Goal: Transaction & Acquisition: Purchase product/service

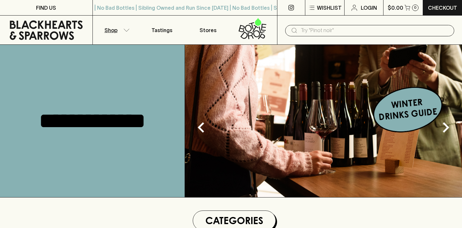
click at [125, 30] on icon "button" at bounding box center [126, 30] width 6 height 3
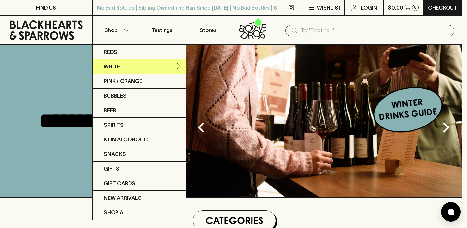
click at [121, 66] on link "White" at bounding box center [139, 66] width 93 height 15
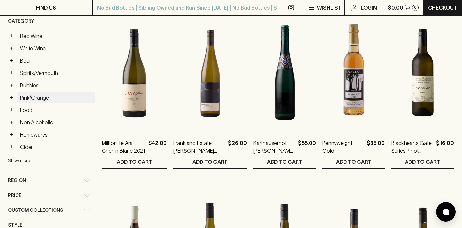
scroll to position [231, 0]
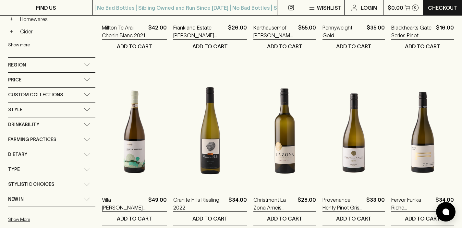
click at [72, 64] on div "Region" at bounding box center [46, 65] width 76 height 8
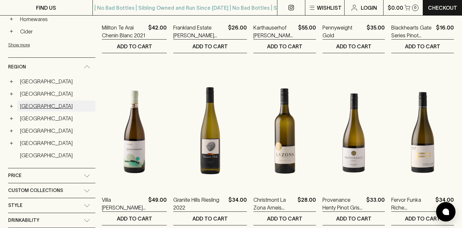
click at [24, 106] on link "France" at bounding box center [56, 106] width 78 height 11
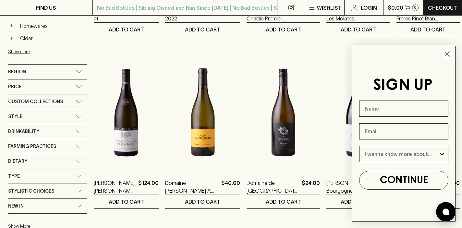
scroll to position [249, 0]
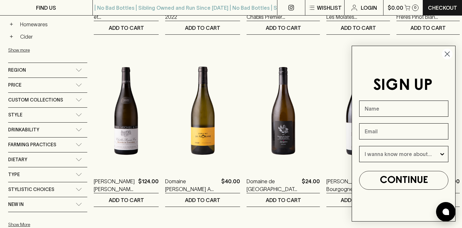
click at [452, 50] on icon "Close dialog" at bounding box center [447, 53] width 11 height 11
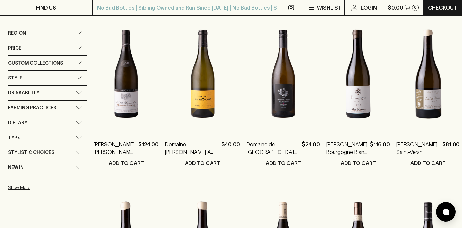
scroll to position [285, 0]
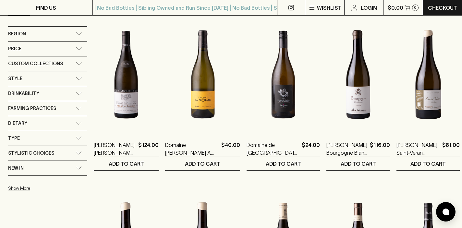
click at [76, 45] on div "Price" at bounding box center [42, 49] width 68 height 8
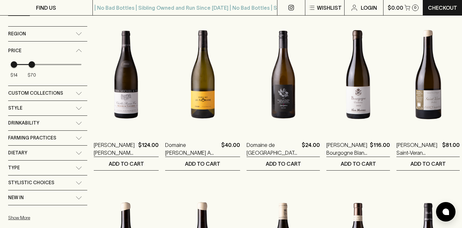
type input "68"
drag, startPoint x: 111, startPoint y: 54, endPoint x: 39, endPoint y: 52, distance: 72.4
click at [35, 61] on span "$70" at bounding box center [32, 64] width 6 height 6
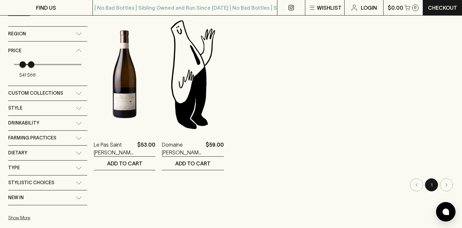
type input "38"
drag, startPoint x: 13, startPoint y: 53, endPoint x: 28, endPoint y: 52, distance: 14.7
click at [25, 61] on span "$38" at bounding box center [22, 64] width 6 height 6
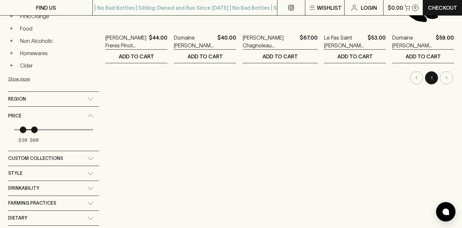
scroll to position [171, 0]
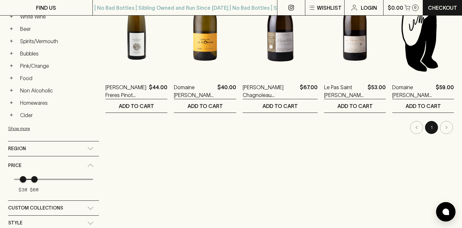
click at [99, 142] on div "Region" at bounding box center [53, 149] width 91 height 15
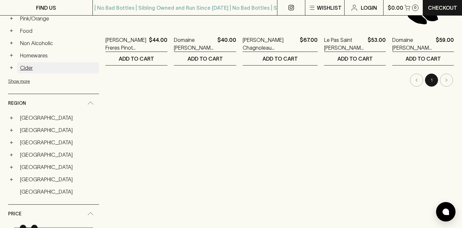
scroll to position [250, 0]
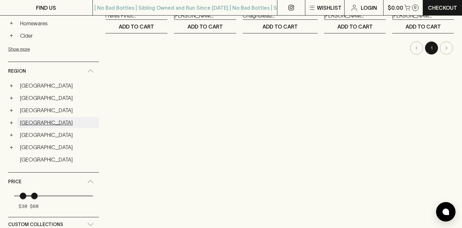
click at [25, 117] on link "Germany" at bounding box center [58, 122] width 82 height 11
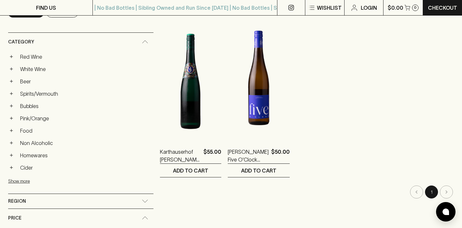
scroll to position [107, 0]
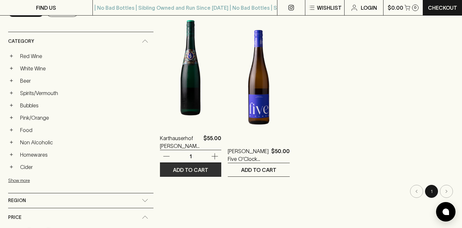
click at [173, 170] on p "ADD TO CART" at bounding box center [190, 170] width 35 height 8
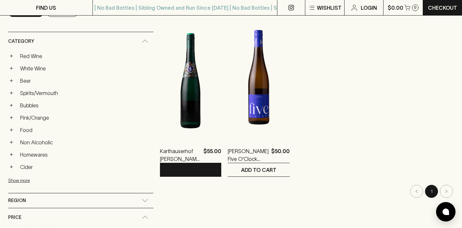
scroll to position [0, 0]
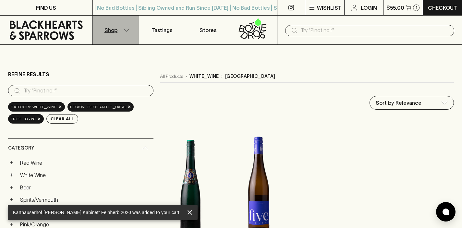
click at [126, 30] on icon "button" at bounding box center [126, 30] width 6 height 3
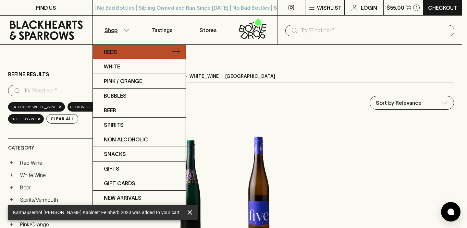
click at [110, 52] on p "Reds" at bounding box center [110, 52] width 13 height 8
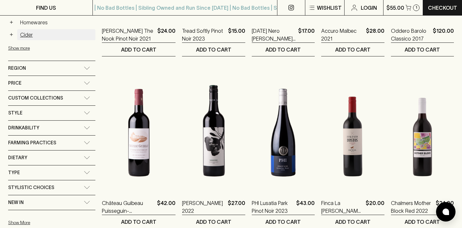
scroll to position [228, 0]
click at [79, 70] on div "Region" at bounding box center [51, 68] width 87 height 15
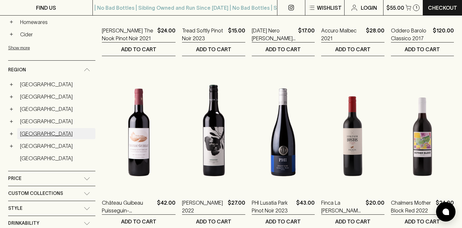
click at [23, 136] on link "Italy" at bounding box center [56, 133] width 78 height 11
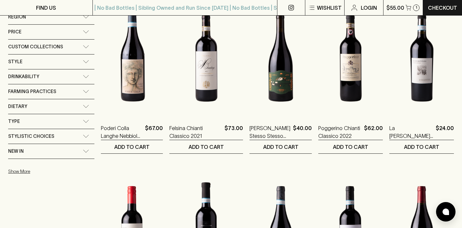
scroll to position [303, 0]
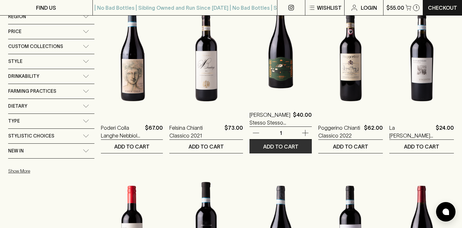
click at [291, 145] on p "ADD TO CART" at bounding box center [280, 147] width 35 height 8
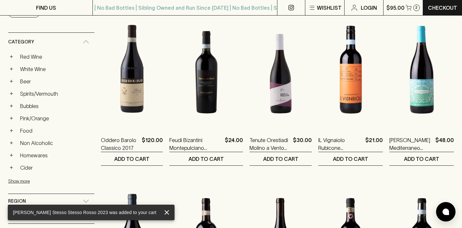
scroll to position [0, 0]
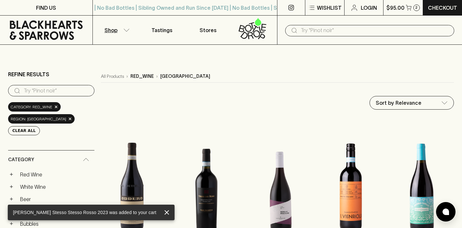
click at [124, 31] on icon "button" at bounding box center [126, 30] width 6 height 3
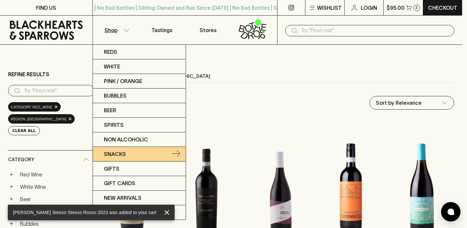
click at [113, 160] on link "Snacks" at bounding box center [139, 154] width 93 height 15
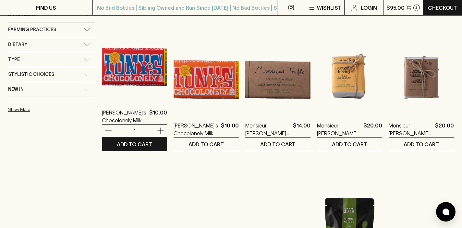
scroll to position [476, 0]
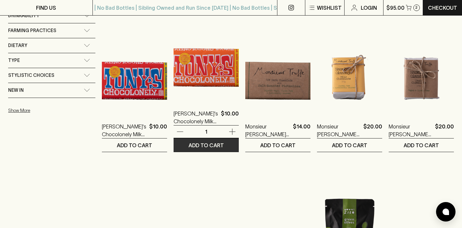
click at [204, 144] on p "ADD TO CART" at bounding box center [206, 146] width 35 height 8
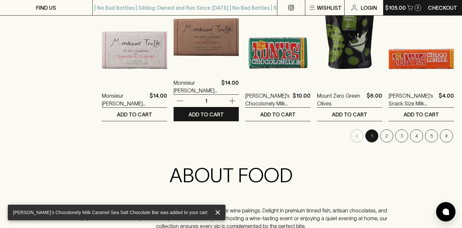
scroll to position [684, 0]
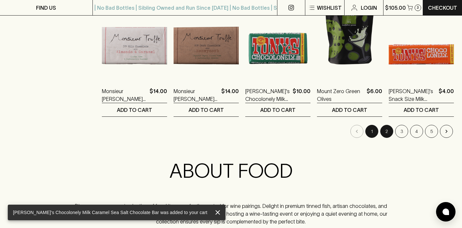
click at [388, 131] on button "2" at bounding box center [387, 131] width 13 height 13
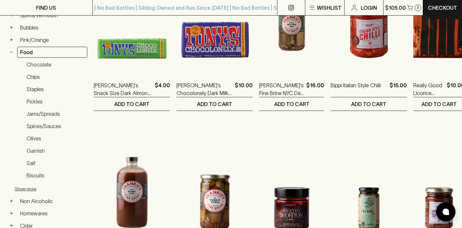
scroll to position [174, 0]
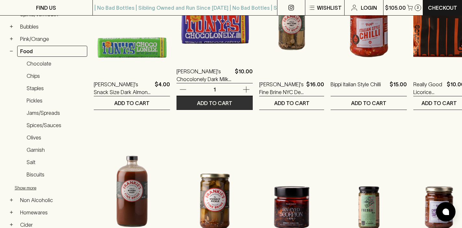
click at [218, 102] on p "ADD TO CART" at bounding box center [214, 103] width 35 height 8
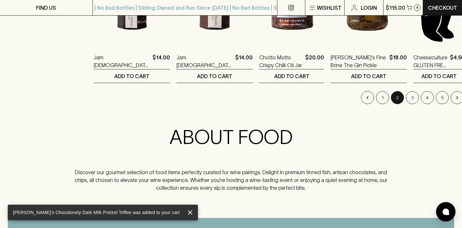
scroll to position [720, 0]
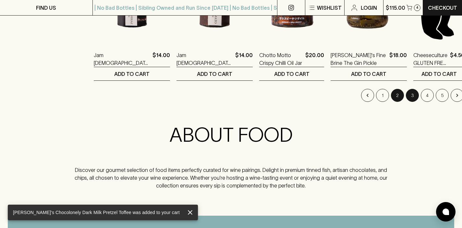
click at [406, 93] on button "3" at bounding box center [412, 95] width 13 height 13
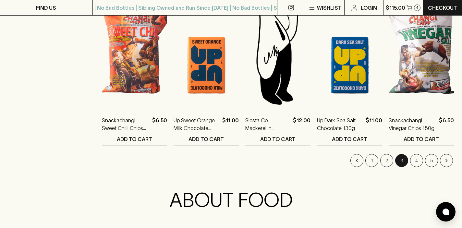
scroll to position [653, 0]
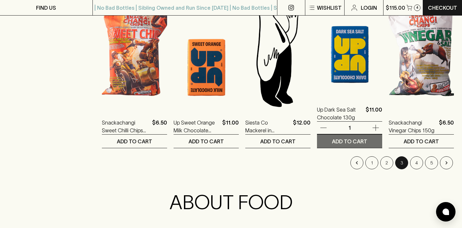
click at [350, 141] on p "ADD TO CART" at bounding box center [349, 142] width 35 height 8
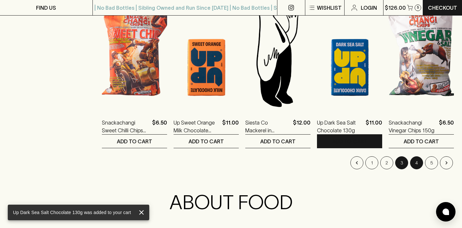
click at [418, 165] on button "4" at bounding box center [416, 162] width 13 height 13
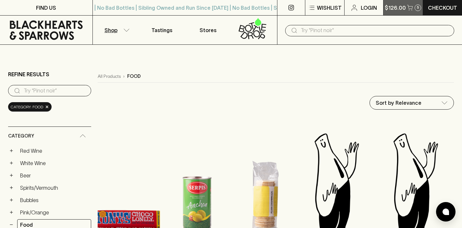
click at [404, 8] on p "$126.00" at bounding box center [395, 8] width 21 height 8
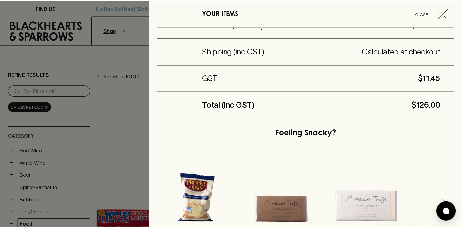
scroll to position [355, 0]
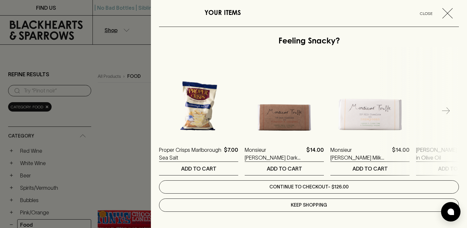
click at [324, 188] on link "Continue to checkout - $126.00" at bounding box center [309, 187] width 300 height 13
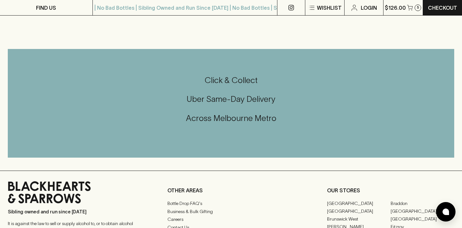
scroll to position [531, 0]
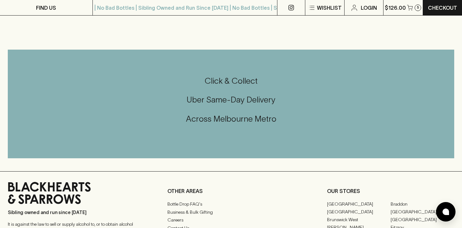
click at [236, 81] on h5 "Click & Collect" at bounding box center [231, 81] width 447 height 11
click at [238, 122] on h5 "Across Melbourne Metro" at bounding box center [231, 119] width 447 height 11
click at [247, 97] on h5 "Uber Same-Day Delivery" at bounding box center [231, 99] width 447 height 11
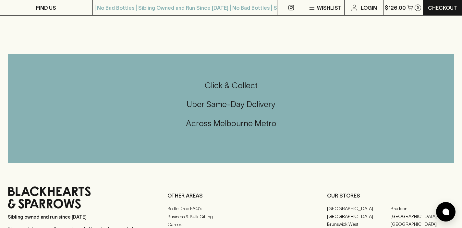
click at [243, 88] on h5 "Click & Collect" at bounding box center [231, 85] width 447 height 11
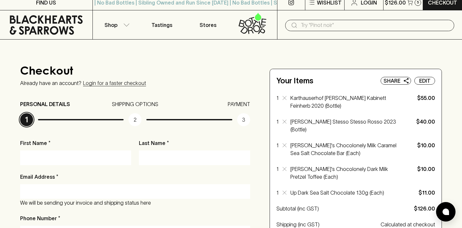
scroll to position [6, 0]
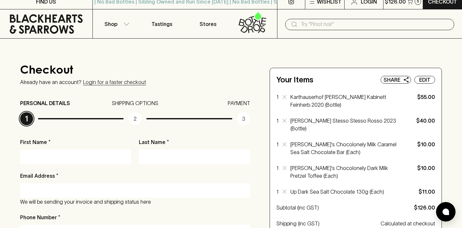
click at [81, 156] on input "First Name *" at bounding box center [75, 157] width 101 height 10
type input "Alicia"
type input "Starkl"
type input "alicia.stark05@gmail.com"
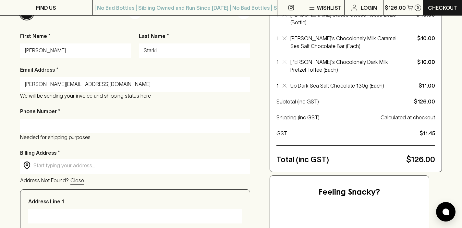
scroll to position [116, 0]
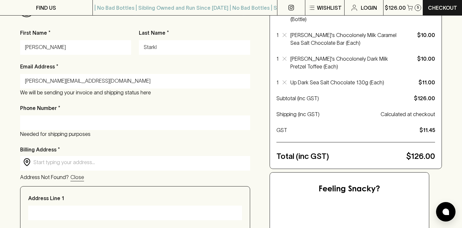
click at [96, 124] on input "Phone Number *" at bounding box center [135, 123] width 220 height 10
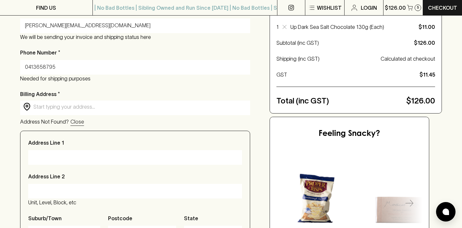
scroll to position [175, 0]
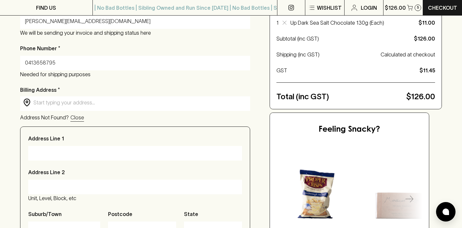
type input "0413658795"
drag, startPoint x: 137, startPoint y: 105, endPoint x: 143, endPoint y: 103, distance: 5.9
click at [137, 105] on input "text" at bounding box center [140, 102] width 214 height 7
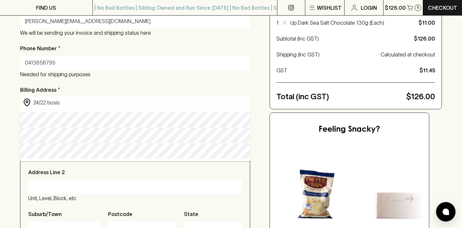
type input "24/22 Bosisto Street, Richmond VIC, Australia"
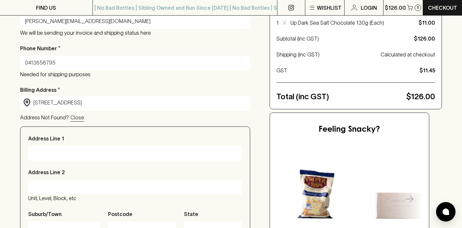
type input "24/22 Bosisto Street"
type input "[GEOGRAPHIC_DATA]"
type input "3121"
type input "Victoria"
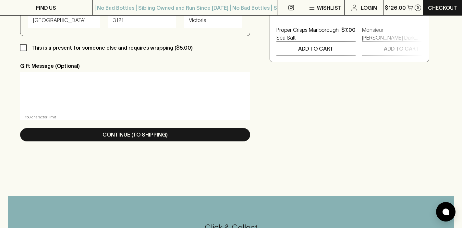
scroll to position [385, 0]
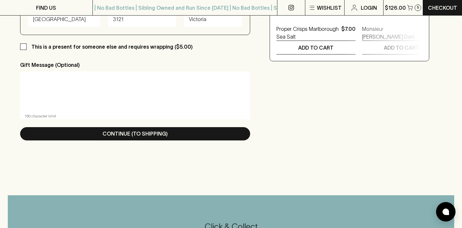
type input "24/22 Bosisto Street, Richmond VIC, Australia"
click at [69, 92] on textarea at bounding box center [135, 92] width 221 height 30
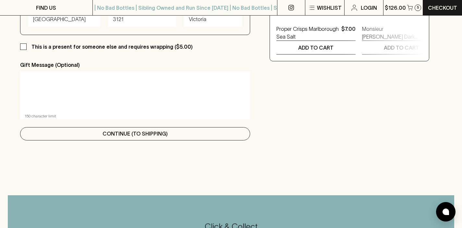
click at [116, 133] on p "Continue (To Shipping)" at bounding box center [135, 134] width 65 height 8
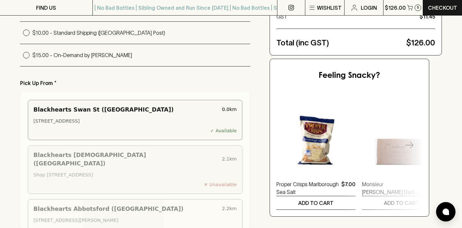
scroll to position [0, 0]
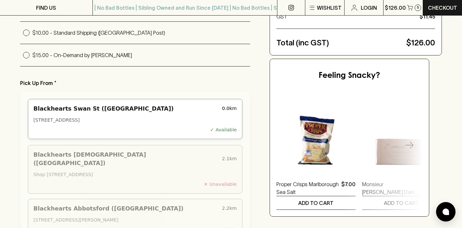
click at [90, 119] on div "202 Swan Street, Richmond VIC 3121, Australia" at bounding box center [135, 120] width 204 height 7
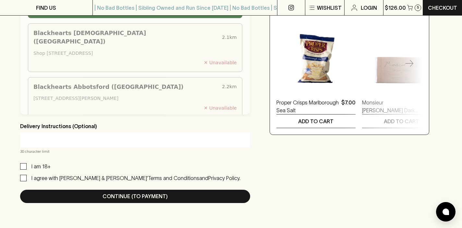
scroll to position [344, 0]
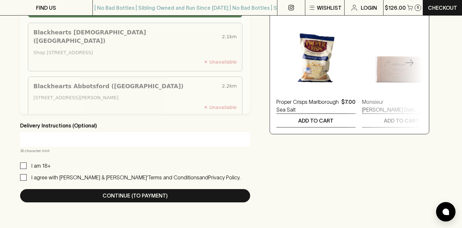
click at [21, 166] on input "I am 18+" at bounding box center [23, 166] width 6 height 6
checkbox input "true"
click at [23, 177] on input "I agree with Blackhearts & Sparrows’ Terms and Conditions and Privacy Policy." at bounding box center [23, 177] width 6 height 6
checkbox input "true"
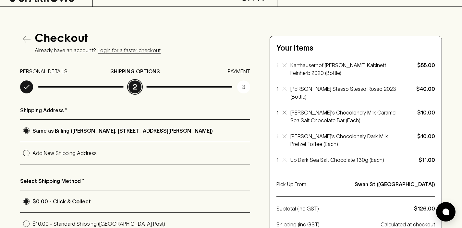
scroll to position [0, 0]
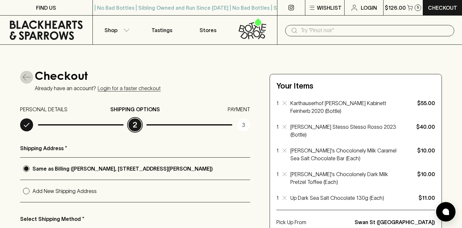
click at [24, 74] on icon "button" at bounding box center [27, 77] width 8 height 8
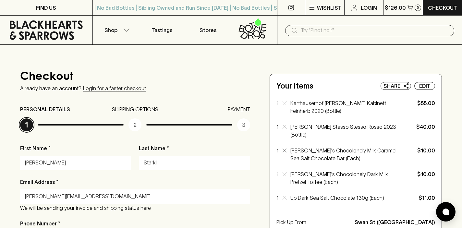
drag, startPoint x: 56, startPoint y: 161, endPoint x: 0, endPoint y: 155, distance: 55.8
type input "Denis"
type input "Coley"
type input "deniscoley@outlook.com"
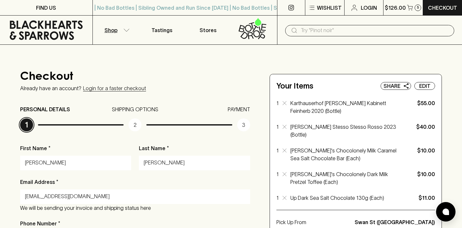
click at [125, 30] on icon "button" at bounding box center [127, 30] width 6 height 3
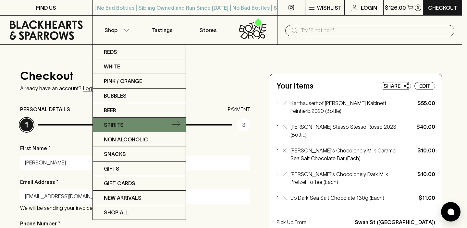
click at [115, 126] on p "Spirits" at bounding box center [114, 125] width 20 height 8
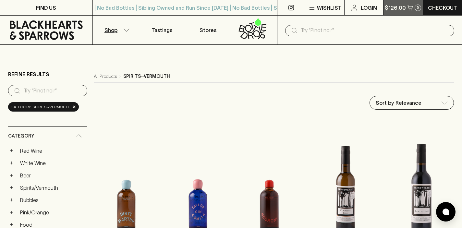
click at [401, 8] on p "$126.00" at bounding box center [395, 8] width 21 height 8
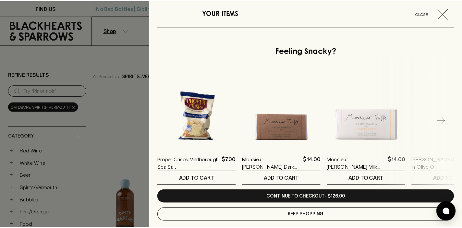
scroll to position [355, 0]
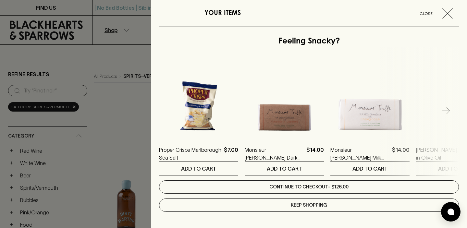
click at [303, 186] on link "Continue to checkout - $126.00" at bounding box center [309, 187] width 300 height 13
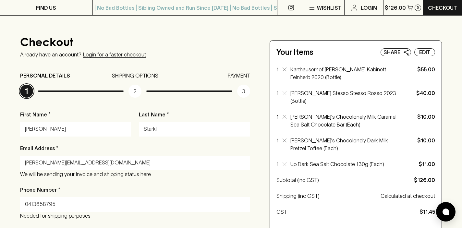
scroll to position [46, 0]
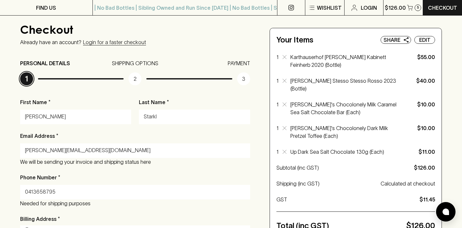
drag, startPoint x: 43, startPoint y: 118, endPoint x: 0, endPoint y: 118, distance: 42.9
type input "Denis"
type input "Coley"
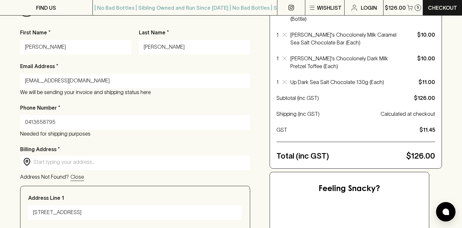
scroll to position [132, 0]
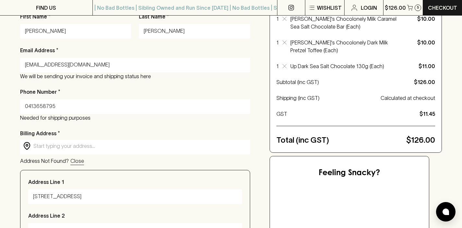
type input "deniscoley@outlook.com"
drag, startPoint x: 68, startPoint y: 103, endPoint x: 0, endPoint y: 101, distance: 67.6
click at [0, 102] on div "Checkout Already have an account? Login for a faster checkout PERSONAL DETAILS …" at bounding box center [231, 170] width 462 height 514
type input "0413899714"
click at [51, 148] on input "text" at bounding box center [140, 146] width 214 height 7
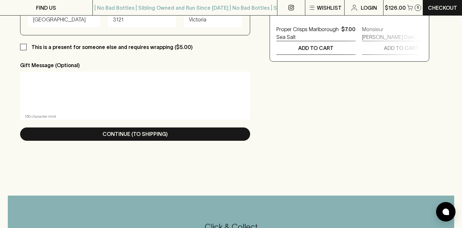
scroll to position [386, 0]
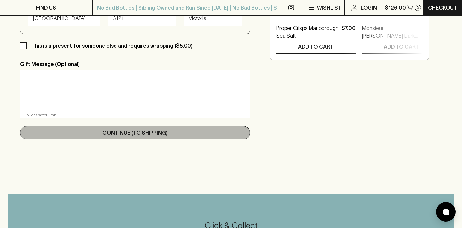
click at [149, 135] on p "Continue (To Shipping)" at bounding box center [135, 133] width 65 height 8
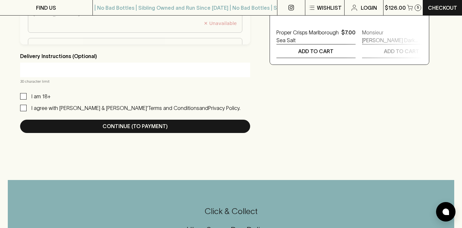
scroll to position [413, 0]
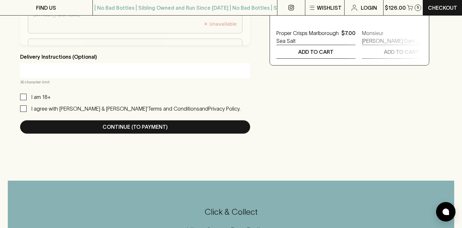
click at [22, 108] on input "I agree with Blackhearts & Sparrows’ Terms and Conditions and Privacy Policy." at bounding box center [23, 109] width 6 height 6
checkbox input "true"
click at [22, 97] on input "I am 18+" at bounding box center [23, 97] width 6 height 6
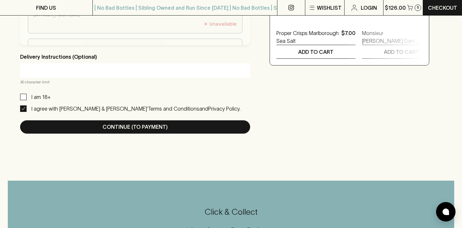
checkbox input "true"
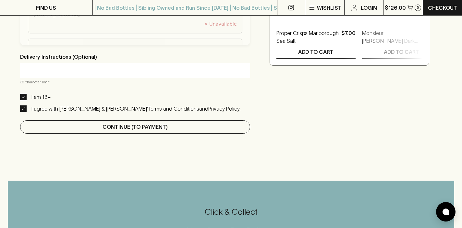
click at [84, 128] on button "Continue (To Payment)" at bounding box center [135, 126] width 230 height 13
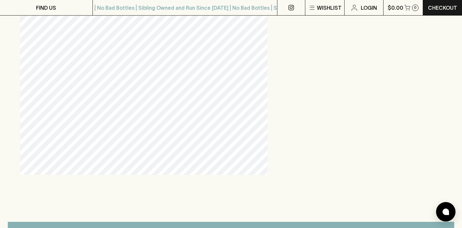
scroll to position [289, 0]
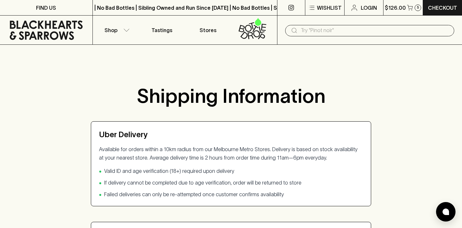
drag, startPoint x: 170, startPoint y: 156, endPoint x: 306, endPoint y: 155, distance: 135.4
click at [306, 155] on p "Available for orders within a 10km radius from our Melbourne Metro Stores. Deli…" at bounding box center [231, 153] width 264 height 17
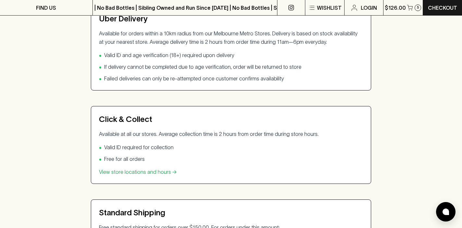
scroll to position [117, 0]
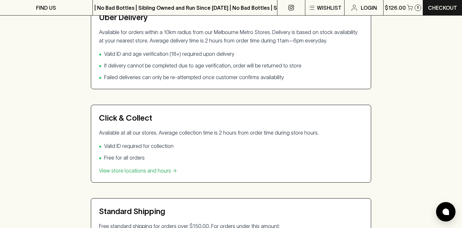
drag, startPoint x: 174, startPoint y: 132, endPoint x: 320, endPoint y: 131, distance: 146.4
click at [320, 131] on p "Available at all our stores. Average collection time is 2 hours from order time…" at bounding box center [231, 133] width 264 height 8
click at [297, 129] on p "Available at all our stores. Average collection time is 2 hours from order time…" at bounding box center [231, 133] width 264 height 8
